Goal: Task Accomplishment & Management: Manage account settings

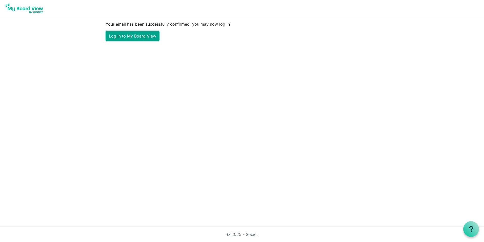
click at [146, 34] on link "Log in to My Board View" at bounding box center [133, 36] width 54 height 10
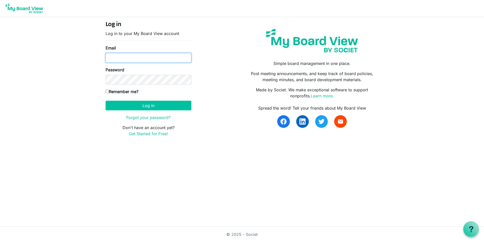
type input "[EMAIL_ADDRESS][DOMAIN_NAME]"
click at [107, 91] on input "Remember me?" at bounding box center [107, 91] width 3 height 3
checkbox input "true"
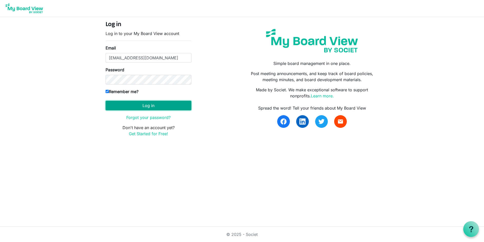
click at [167, 105] on button "Log in" at bounding box center [149, 106] width 86 height 10
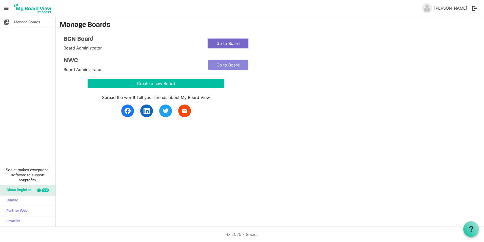
click at [226, 42] on link "Go to Board" at bounding box center [228, 43] width 41 height 10
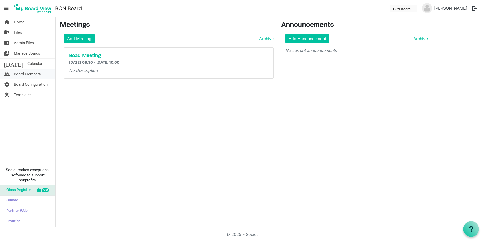
click at [33, 70] on span "Board Members" at bounding box center [27, 74] width 27 height 10
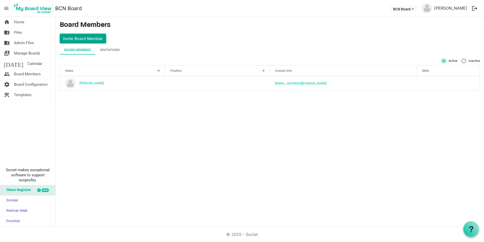
click at [90, 34] on button "Invite Board Member" at bounding box center [83, 39] width 46 height 10
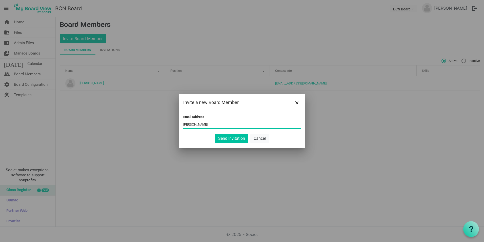
type input "lynda.goodrick@gmail.com"
click at [224, 135] on button "Send Invitation" at bounding box center [231, 138] width 33 height 10
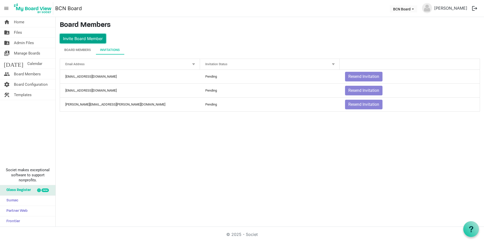
click at [98, 39] on button "Invite Board Member" at bounding box center [83, 39] width 46 height 10
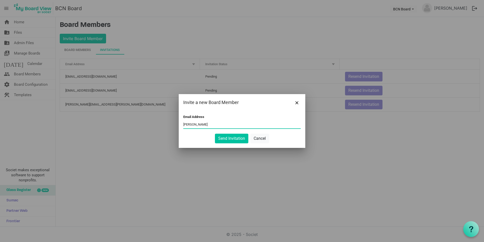
type input "lynda@belfastcommunitynetwork.org.nz"
click at [236, 138] on button "Send Invitation" at bounding box center [231, 138] width 33 height 10
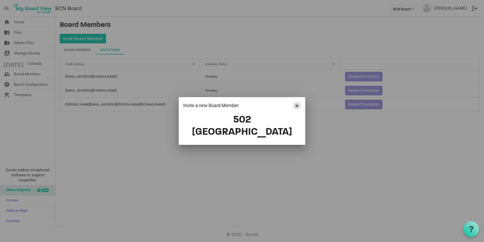
click at [297, 107] on span "Close" at bounding box center [297, 105] width 3 height 3
click at [297, 109] on button "Close" at bounding box center [297, 106] width 8 height 8
click at [297, 107] on span "Close" at bounding box center [297, 105] width 3 height 3
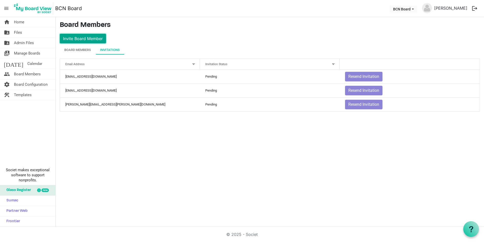
click at [94, 38] on button "Invite Board Member" at bounding box center [83, 39] width 46 height 10
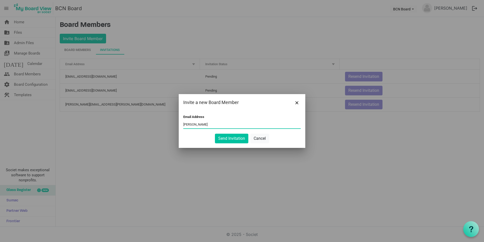
type input "lynda@belfastcommunitynetwork.org.nz"
click at [237, 139] on button "Send Invitation" at bounding box center [231, 138] width 33 height 10
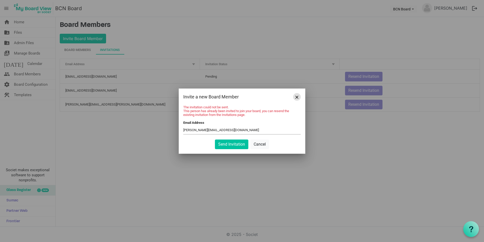
click at [298, 96] on span "Close" at bounding box center [297, 96] width 3 height 3
click at [297, 95] on span "Close" at bounding box center [297, 96] width 3 height 3
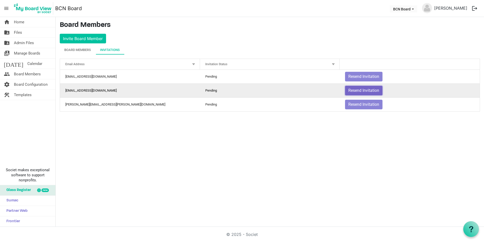
click at [356, 91] on button "Resend Invitation" at bounding box center [363, 91] width 37 height 10
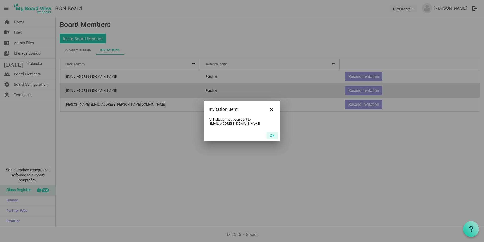
click at [274, 134] on button "OK" at bounding box center [272, 135] width 11 height 7
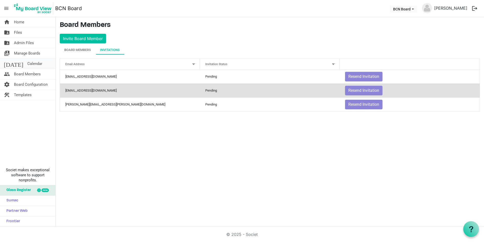
click at [30, 63] on link "today Calendar" at bounding box center [27, 63] width 55 height 10
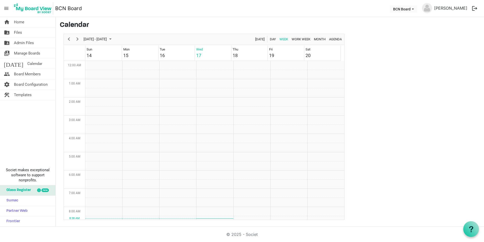
scroll to position [164, 0]
click at [23, 72] on span "Board Members" at bounding box center [27, 74] width 27 height 10
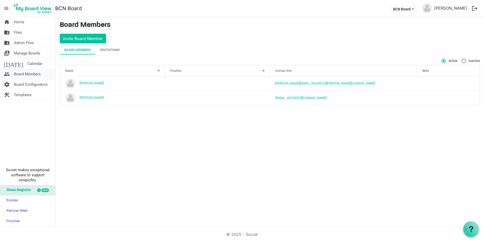
click at [35, 73] on span "Board Members" at bounding box center [27, 74] width 27 height 10
click at [37, 75] on span "Board Members" at bounding box center [27, 74] width 27 height 10
click at [158, 71] on div at bounding box center [159, 71] width 6 height 6
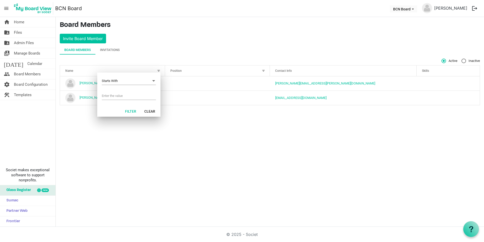
click at [217, 123] on div "home Home folder_shared Files folder_shared Admin Files switch_account Manage B…" at bounding box center [242, 121] width 484 height 209
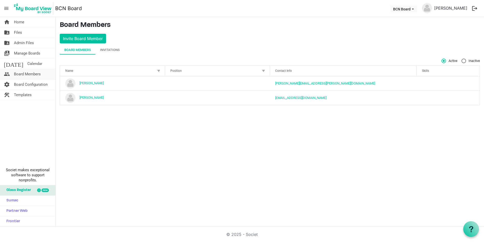
click at [30, 75] on span "Board Members" at bounding box center [27, 74] width 27 height 10
click at [34, 84] on span "Board Configuration" at bounding box center [31, 84] width 34 height 10
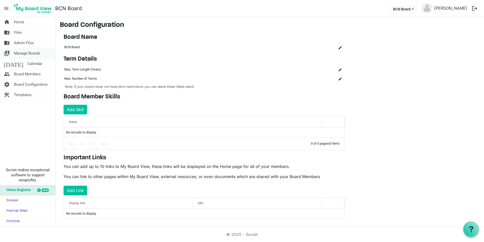
click at [23, 51] on span "Manage Boards" at bounding box center [27, 53] width 26 height 10
